Goal: Task Accomplishment & Management: Manage account settings

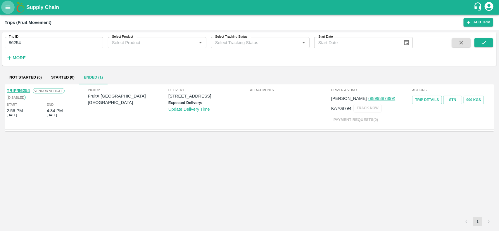
click at [6, 11] on button "open drawer" at bounding box center [7, 7] width 13 height 13
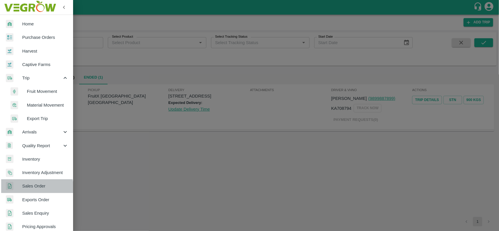
click at [34, 189] on span "Sales Order" at bounding box center [45, 186] width 46 height 6
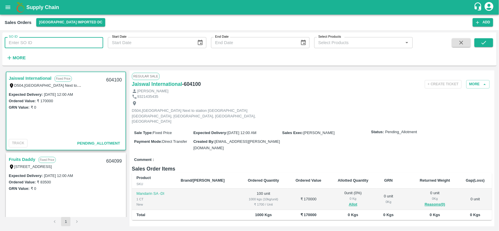
click at [28, 42] on input "SO ID" at bounding box center [54, 42] width 99 height 11
type input "602609"
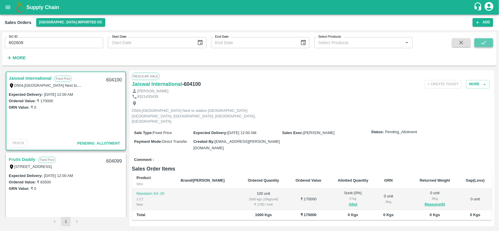
click at [487, 44] on icon "submit" at bounding box center [484, 42] width 6 height 6
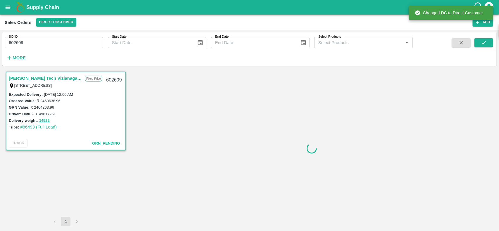
click at [29, 75] on link "[PERSON_NAME] Tech Vizianagaram" at bounding box center [45, 79] width 73 height 8
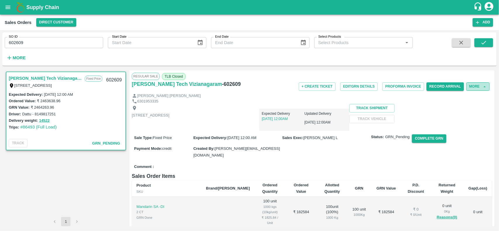
click at [476, 86] on button "More" at bounding box center [477, 86] width 23 height 8
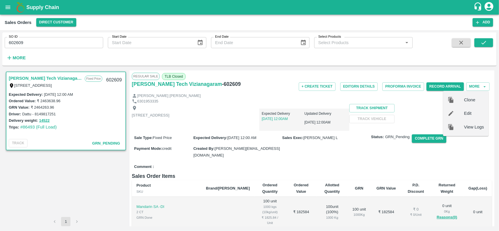
click at [466, 118] on div "Edit" at bounding box center [466, 113] width 46 height 13
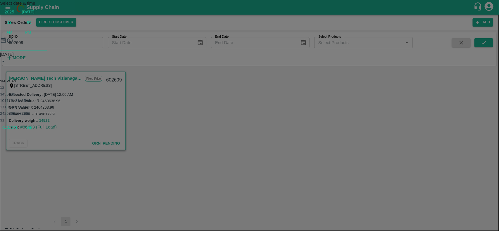
click at [0, 75] on icon "Next month" at bounding box center [0, 75] width 0 height 0
click at [6, 90] on button "3" at bounding box center [5, 87] width 2 height 4
type input "[DATE] 12:00 AM"
click at [39, 107] on button "OK" at bounding box center [29, 102] width 19 height 10
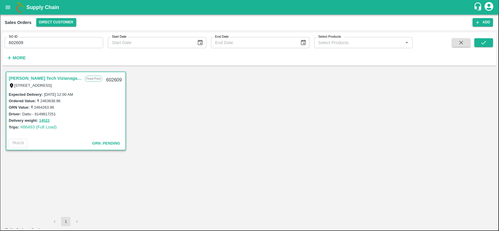
scroll to position [793, 0]
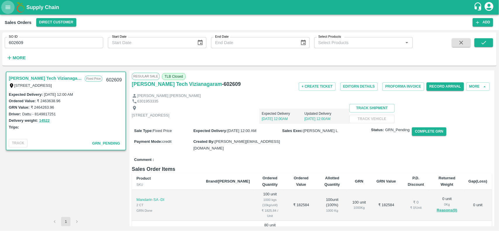
click at [6, 6] on icon "open drawer" at bounding box center [8, 7] width 5 height 3
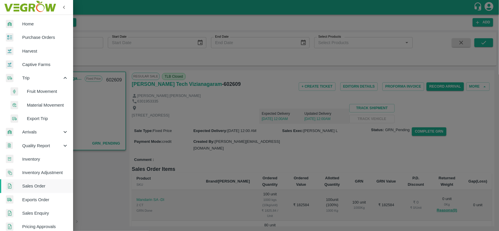
scroll to position [142, 0]
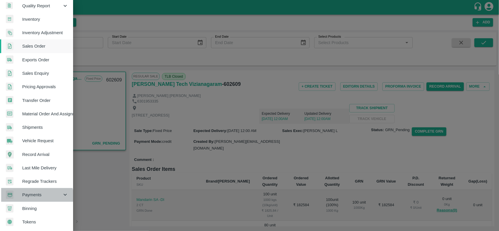
click at [30, 199] on div "Payments" at bounding box center [36, 194] width 73 height 13
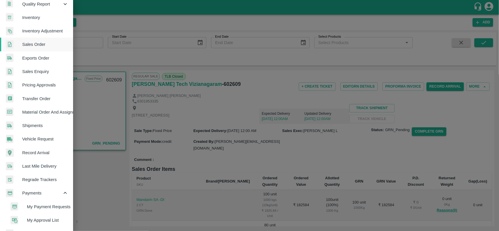
click at [31, 204] on span "My Payment Requests" at bounding box center [48, 207] width 42 height 6
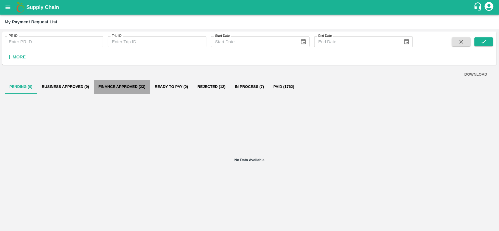
click at [121, 87] on button "Finance Approved (23)" at bounding box center [122, 87] width 56 height 14
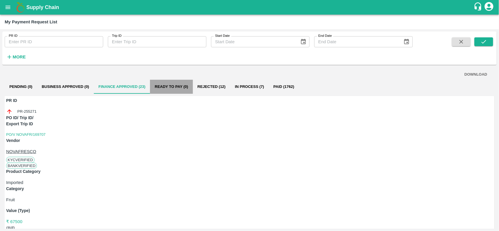
click at [176, 82] on button "Ready To Pay (0)" at bounding box center [171, 87] width 43 height 14
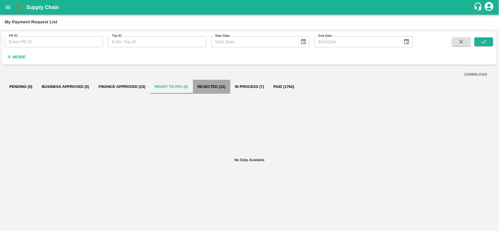
click at [208, 85] on button "Rejected (12)" at bounding box center [211, 87] width 37 height 14
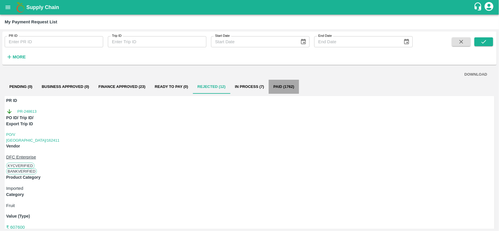
click at [284, 85] on button "Paid (1762)" at bounding box center [284, 87] width 30 height 14
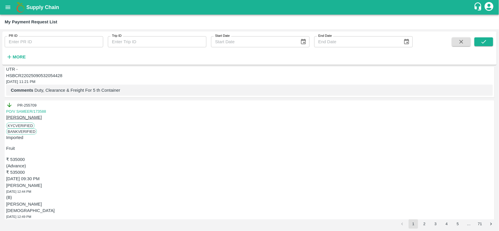
scroll to position [289, 0]
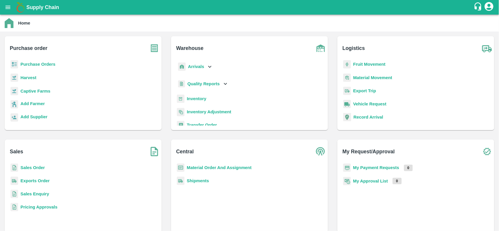
click at [39, 62] on b "Purchase Orders" at bounding box center [37, 64] width 35 height 5
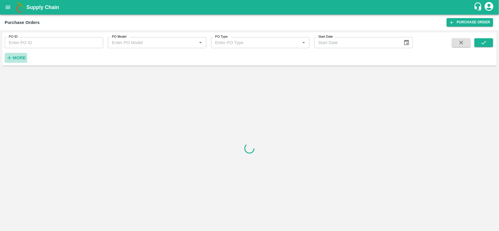
click at [15, 60] on strong "More" at bounding box center [19, 58] width 13 height 5
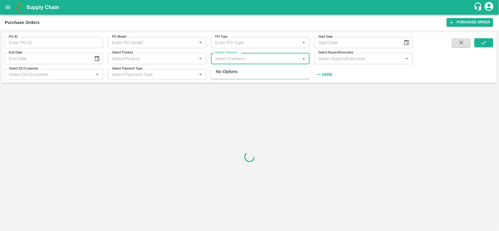
click at [221, 59] on input "Select Partners" at bounding box center [255, 59] width 85 height 8
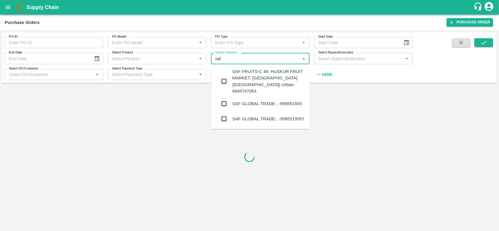
type input "saf"
click at [236, 111] on div "SAF GLOBAL TRADE-, -9585515557" at bounding box center [260, 118] width 99 height 15
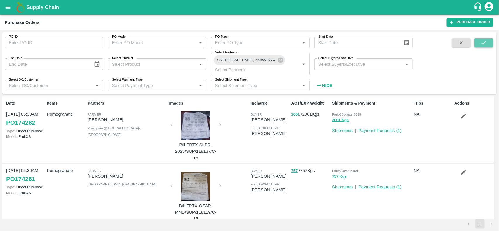
click at [476, 44] on button "submit" at bounding box center [484, 42] width 19 height 9
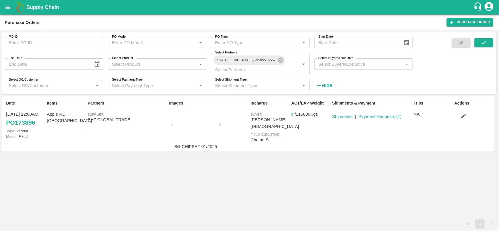
click at [390, 120] on p "Payment Requests ( 1 )" at bounding box center [380, 116] width 43 height 6
click at [388, 118] on link "Payment Requests ( 1 )" at bounding box center [380, 116] width 43 height 5
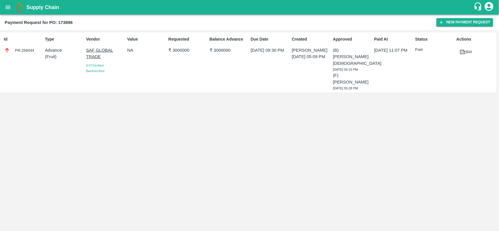
click at [31, 51] on div "PR-256044" at bounding box center [23, 50] width 39 height 6
copy div "256044"
